Goal: Navigation & Orientation: Find specific page/section

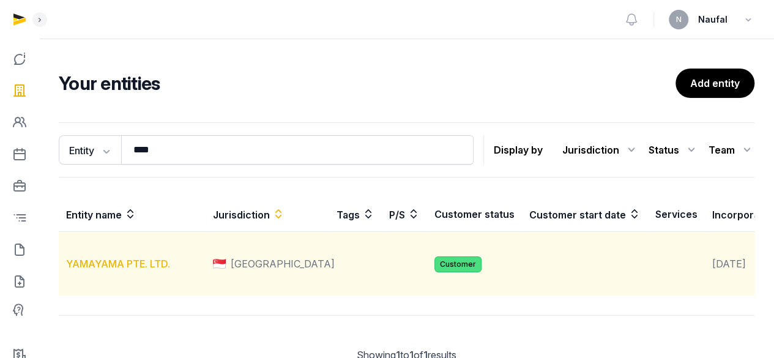
click at [105, 270] on link "YAMAYAMA PTE. LTD." at bounding box center [118, 264] width 104 height 12
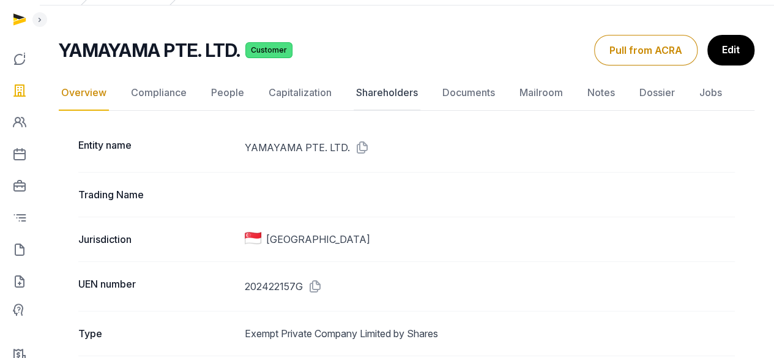
scroll to position [122, 0]
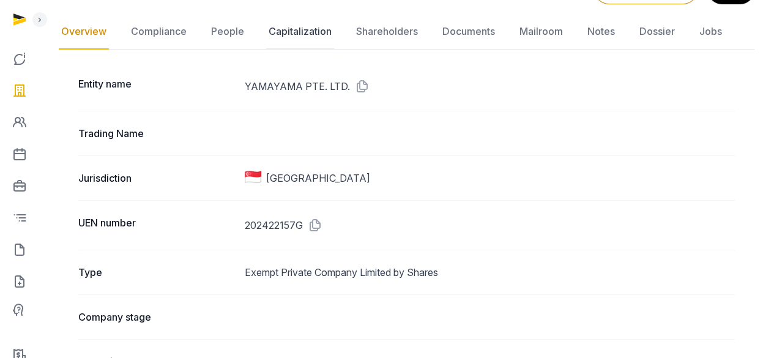
click at [294, 35] on link "Capitalization" at bounding box center [300, 31] width 68 height 35
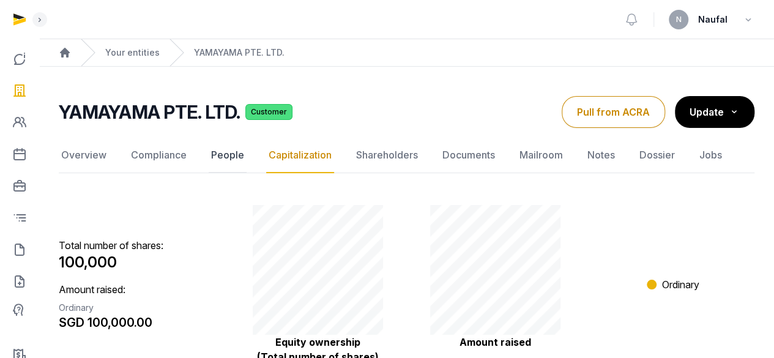
click at [217, 148] on link "People" at bounding box center [228, 155] width 38 height 35
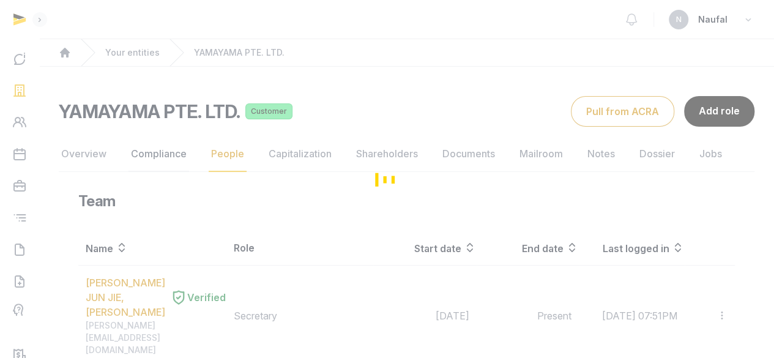
click at [159, 149] on link "Compliance" at bounding box center [159, 153] width 61 height 35
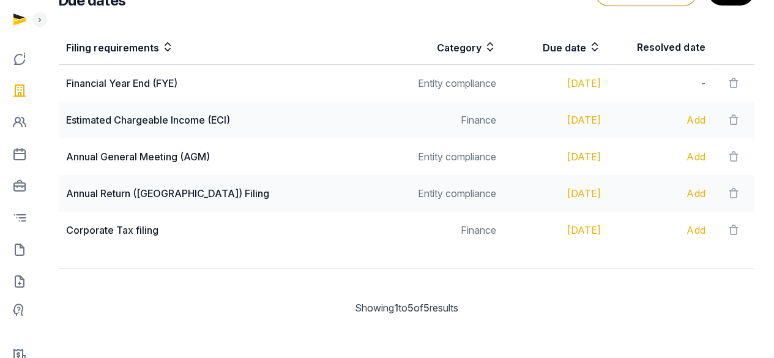
scroll to position [102, 0]
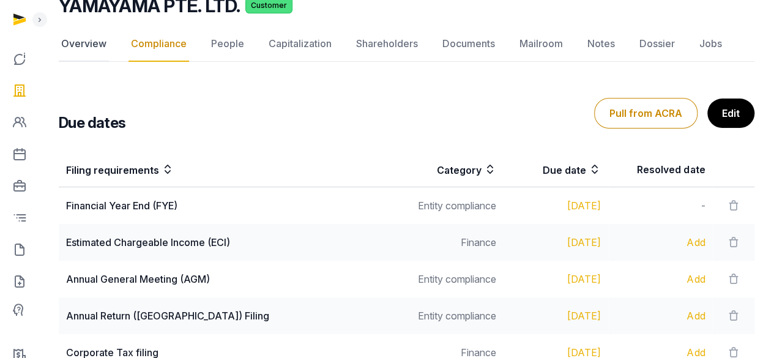
click at [72, 45] on link "Overview" at bounding box center [84, 43] width 50 height 35
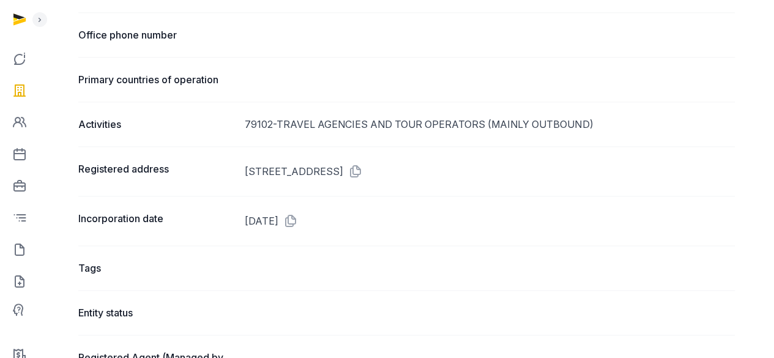
scroll to position [673, 0]
